Goal: Complete application form

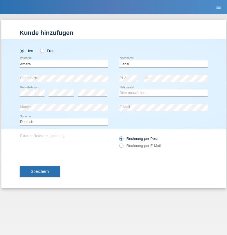
type input "Gabsi"
select select "CH"
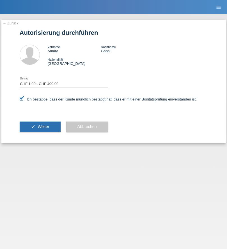
select select "1"
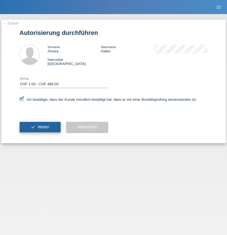
click at [40, 127] on span "Weiter" at bounding box center [44, 127] width 12 height 4
